Goal: Information Seeking & Learning: Learn about a topic

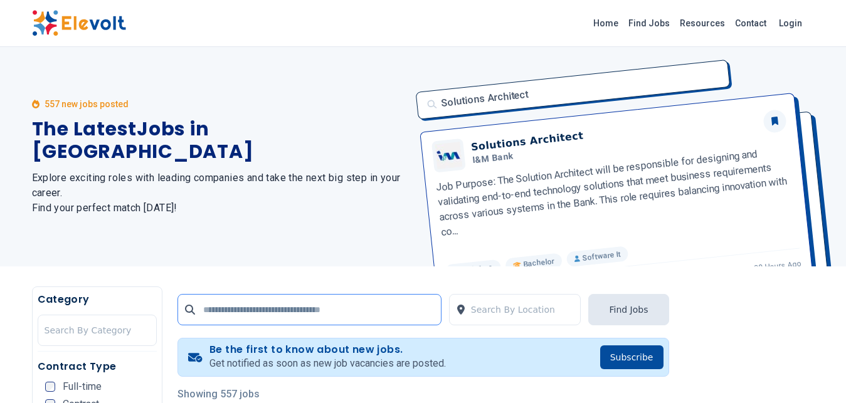
click at [229, 315] on input "text" at bounding box center [310, 309] width 264 height 31
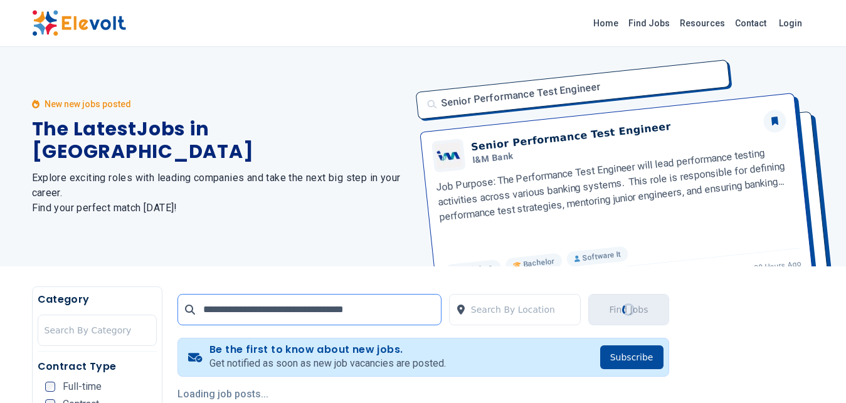
type input "**********"
click at [616, 309] on button "Find Jobs" at bounding box center [629, 309] width 80 height 31
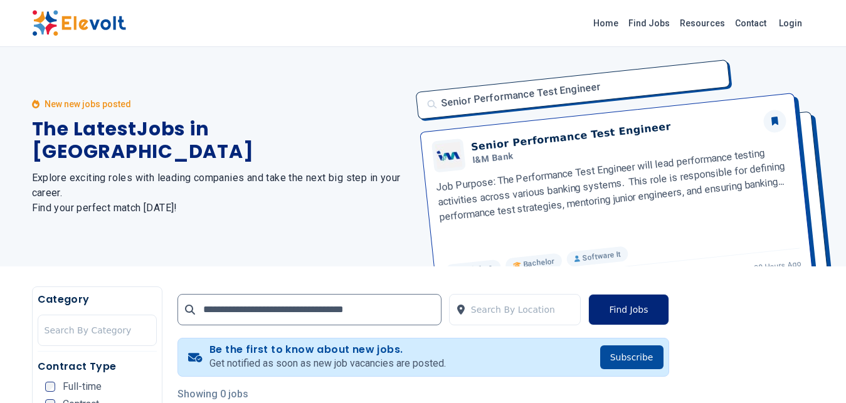
click at [616, 309] on button "Find Jobs" at bounding box center [629, 309] width 80 height 31
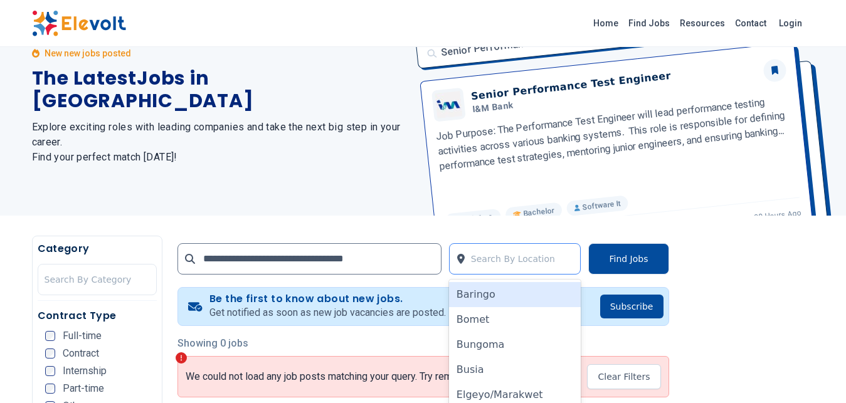
click at [523, 275] on div "49 results available. Use Up and Down to choose options, press Enter to select …" at bounding box center [515, 258] width 132 height 31
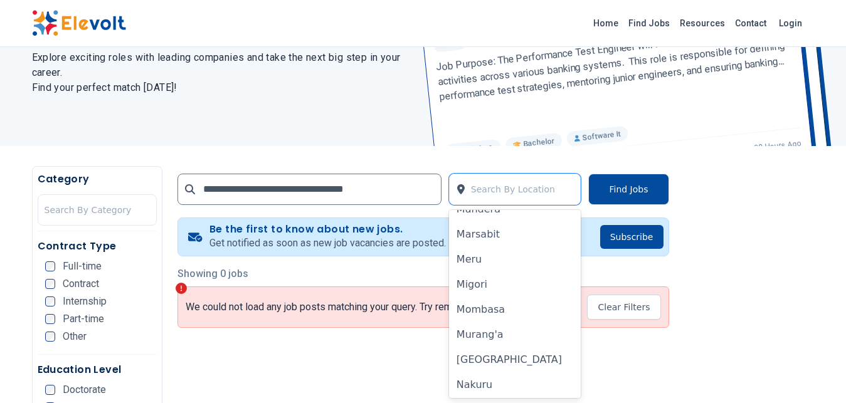
scroll to position [632, 0]
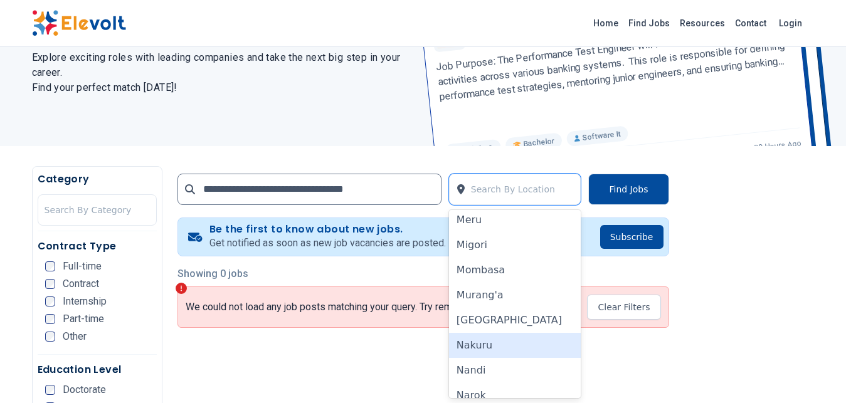
click at [472, 348] on div "Nakuru" at bounding box center [515, 345] width 132 height 25
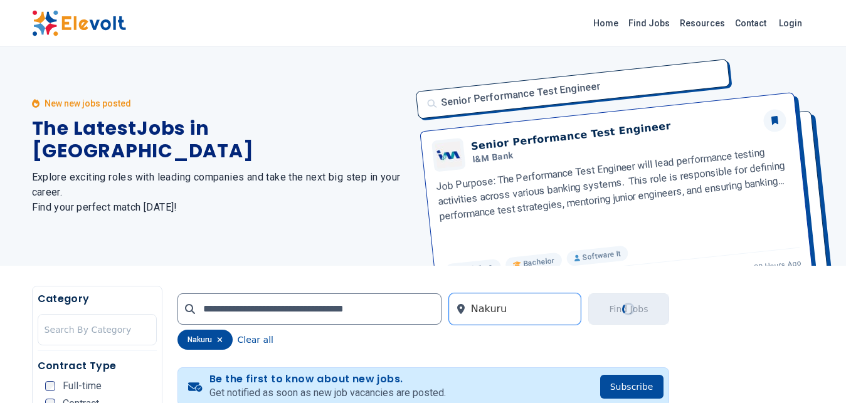
scroll to position [0, 0]
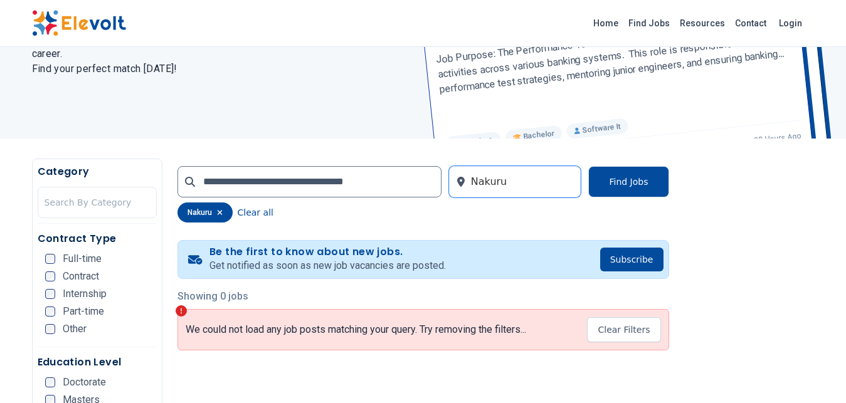
scroll to position [160, 0]
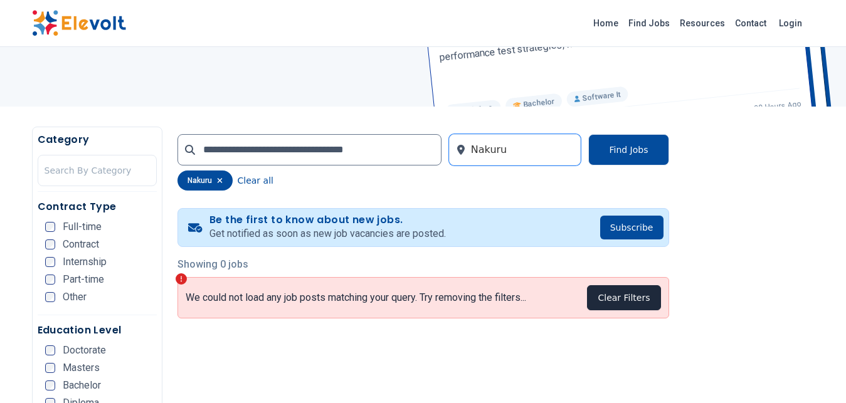
click at [642, 302] on button "Clear Filters" at bounding box center [623, 297] width 73 height 25
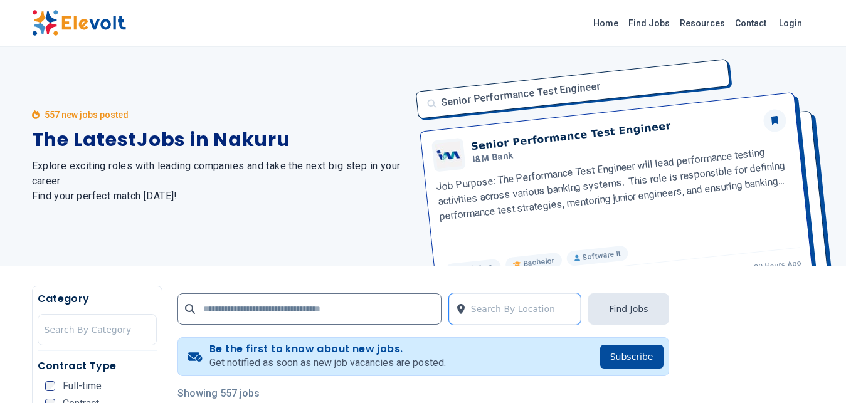
scroll to position [0, 0]
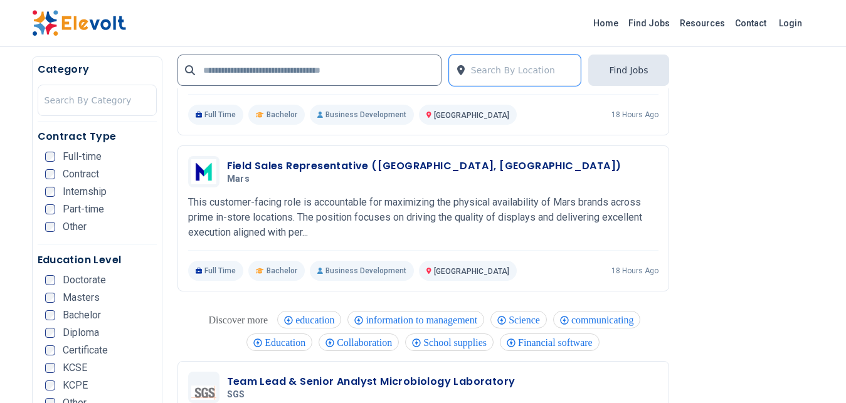
scroll to position [917, 0]
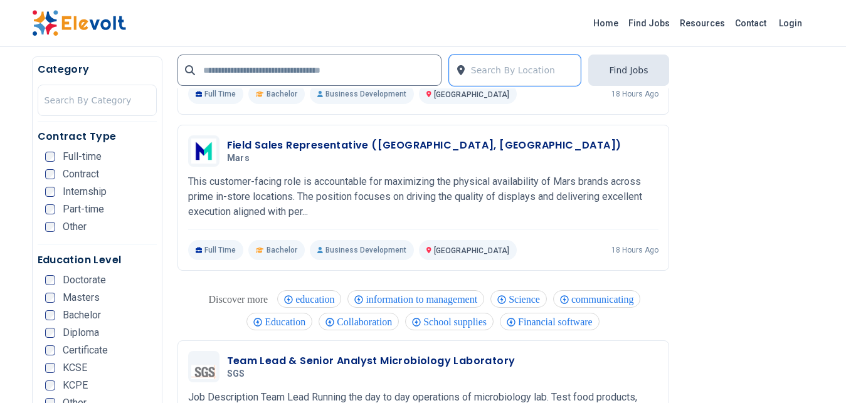
drag, startPoint x: 850, startPoint y: 400, endPoint x: 658, endPoint y: 149, distance: 316.1
